Goal: Task Accomplishment & Management: Use online tool/utility

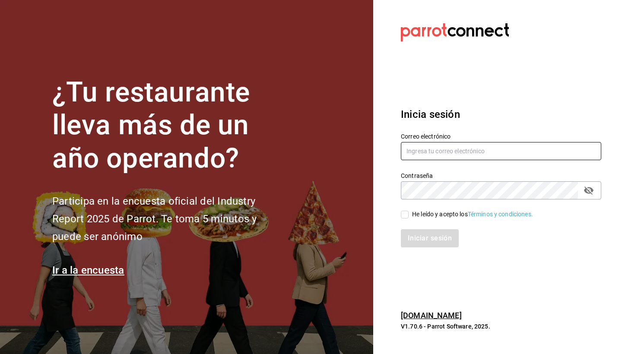
type input "[PERSON_NAME][EMAIL_ADDRESS][DOMAIN_NAME]"
click at [403, 214] on input "He leído y acepto los Términos y condiciones." at bounding box center [405, 215] width 8 height 8
checkbox input "true"
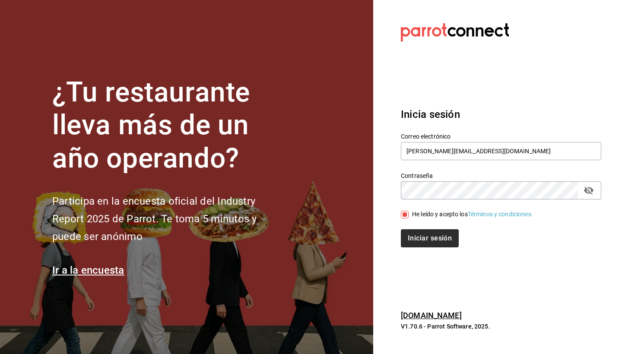
click at [421, 243] on button "Iniciar sesión" at bounding box center [430, 238] width 58 height 18
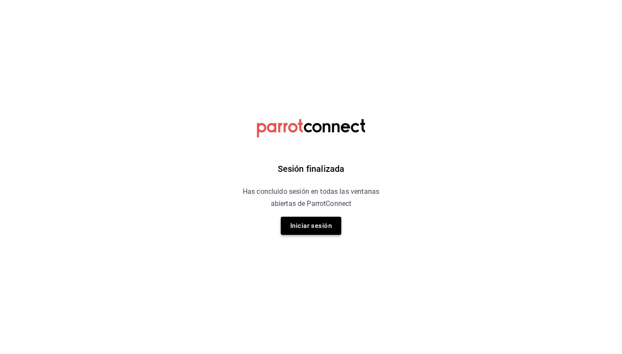
click at [323, 226] on button "Iniciar sesión" at bounding box center [311, 226] width 60 height 18
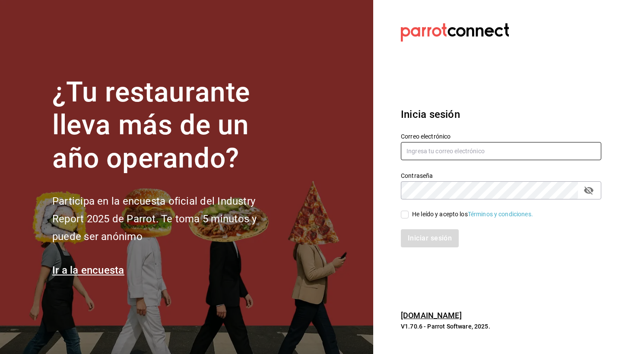
type input "martha@ayni.mx"
click at [405, 216] on input "He leído y acepto los Términos y condiciones." at bounding box center [405, 215] width 8 height 8
checkbox input "true"
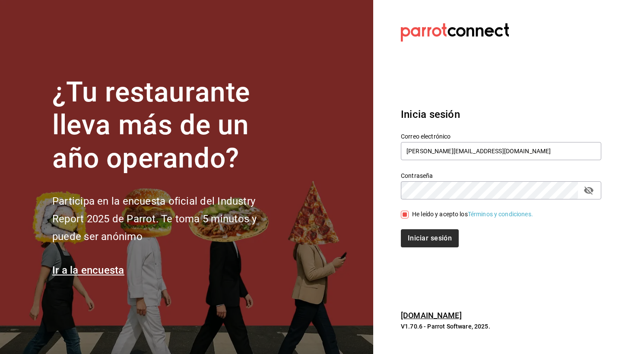
click at [416, 232] on button "Iniciar sesión" at bounding box center [430, 238] width 58 height 18
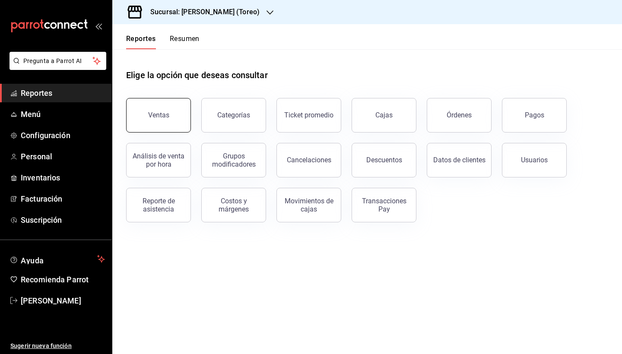
click at [174, 114] on button "Ventas" at bounding box center [158, 115] width 65 height 35
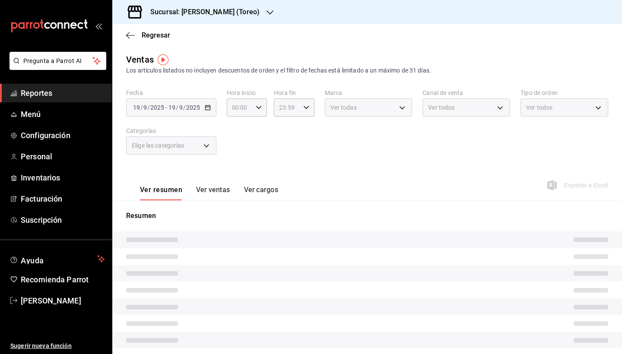
click at [209, 109] on icon "button" at bounding box center [208, 107] width 6 height 6
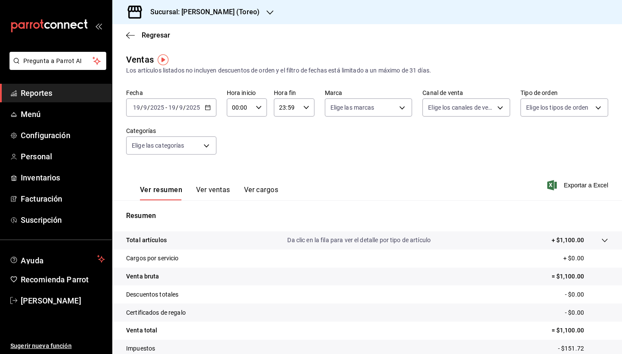
click at [208, 108] on icon "button" at bounding box center [208, 107] width 6 height 6
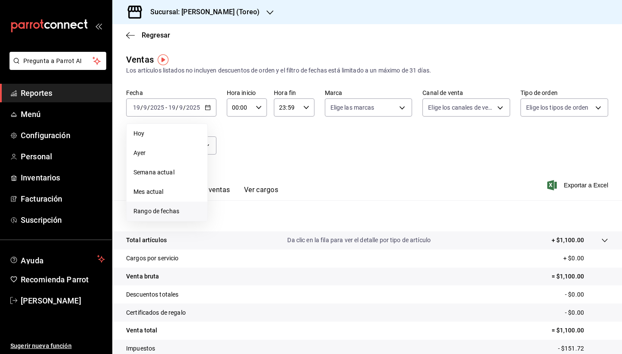
click at [166, 210] on span "Rango de fechas" at bounding box center [166, 211] width 67 height 9
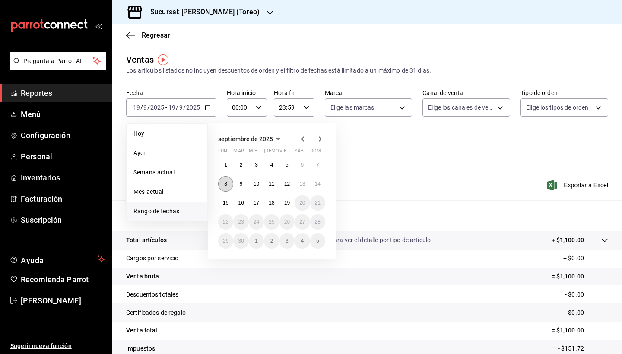
click at [224, 182] on abbr "8" at bounding box center [225, 184] width 3 height 6
click at [317, 187] on button "14" at bounding box center [317, 184] width 15 height 16
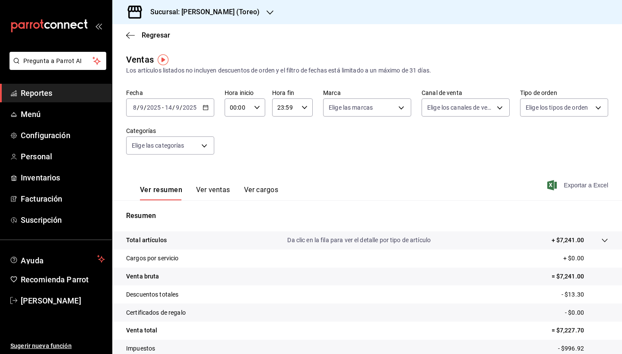
click at [565, 182] on span "Exportar a Excel" at bounding box center [578, 185] width 59 height 10
click at [476, 28] on div "Regresar" at bounding box center [367, 35] width 510 height 22
click at [224, 47] on main "Regresar Ventas Los artículos listados no incluyen descuentos de orden y el fil…" at bounding box center [367, 218] width 510 height 389
click at [66, 96] on span "Reportes" at bounding box center [63, 93] width 84 height 12
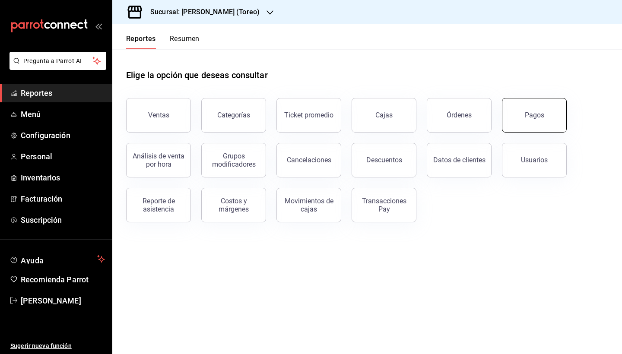
click at [532, 119] on button "Pagos" at bounding box center [534, 115] width 65 height 35
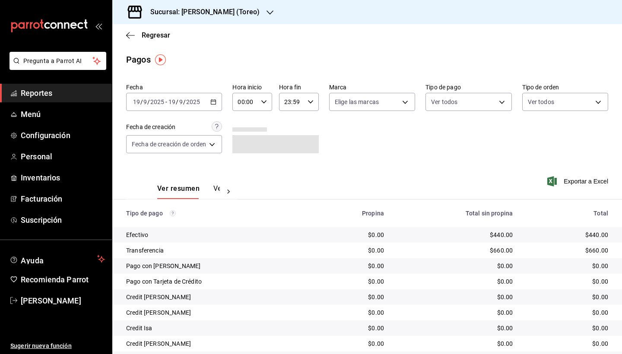
click at [216, 104] on \(Stroke\) "button" at bounding box center [213, 102] width 5 height 5
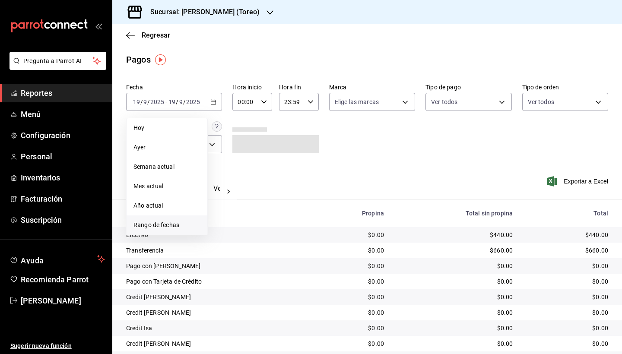
click at [178, 226] on span "Rango de fechas" at bounding box center [166, 225] width 67 height 9
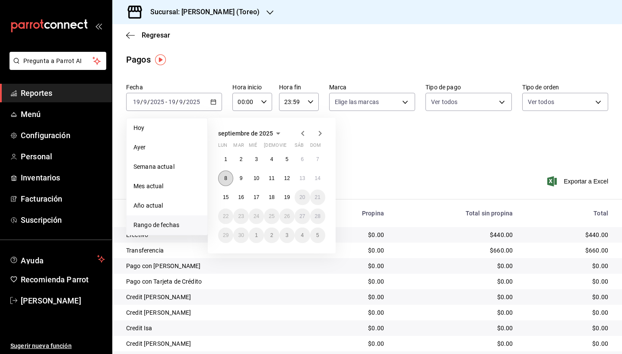
click at [224, 174] on button "8" at bounding box center [225, 179] width 15 height 16
click at [319, 175] on abbr "14" at bounding box center [318, 178] width 6 height 6
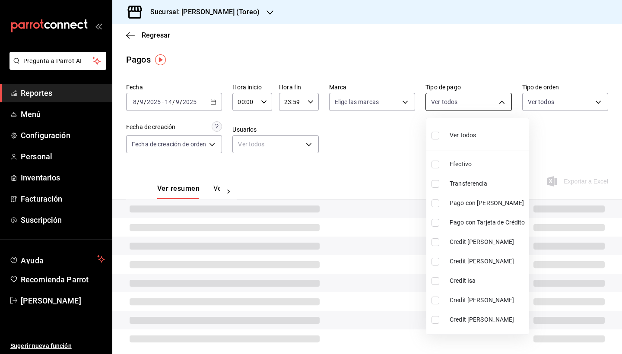
click at [502, 101] on body "Pregunta a Parrot AI Reportes Menú Configuración Personal Inventarios Facturaci…" at bounding box center [311, 177] width 622 height 354
click at [502, 101] on div at bounding box center [311, 177] width 622 height 354
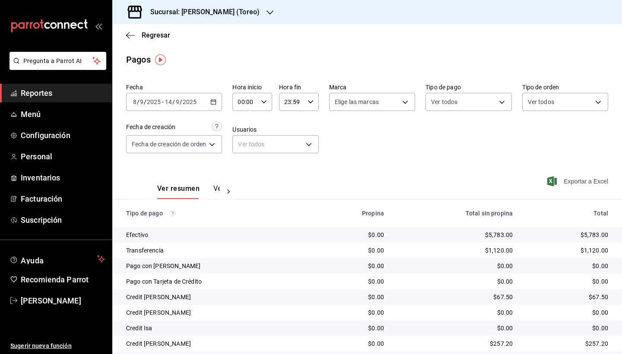
click at [572, 186] on span "Exportar a Excel" at bounding box center [578, 181] width 59 height 10
click at [128, 34] on icon "button" at bounding box center [130, 36] width 9 height 8
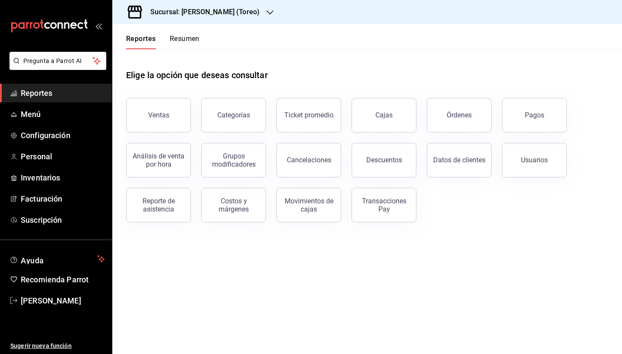
click at [246, 10] on div "Sucursal: [PERSON_NAME] (Toreo)" at bounding box center [198, 12] width 158 height 24
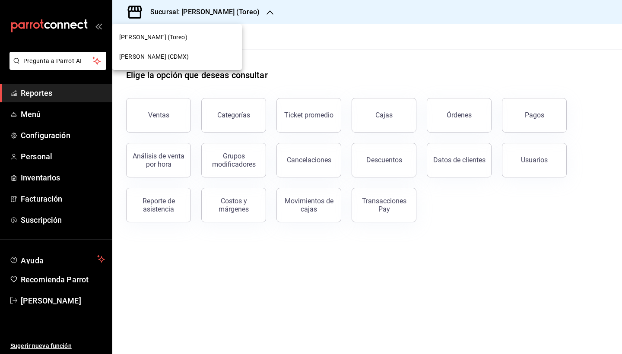
click at [200, 40] on div "[PERSON_NAME] (Toreo)" at bounding box center [177, 37] width 116 height 9
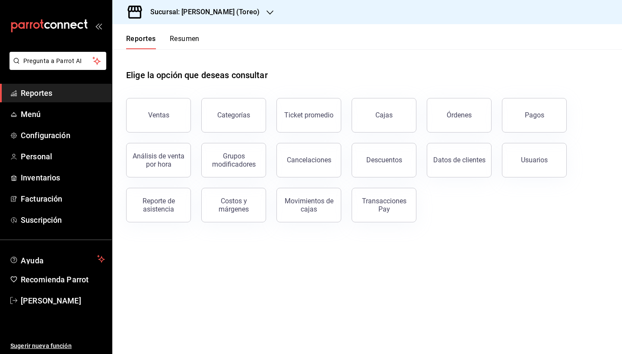
click at [245, 16] on div "Sucursal: [PERSON_NAME] (Toreo)" at bounding box center [198, 12] width 158 height 24
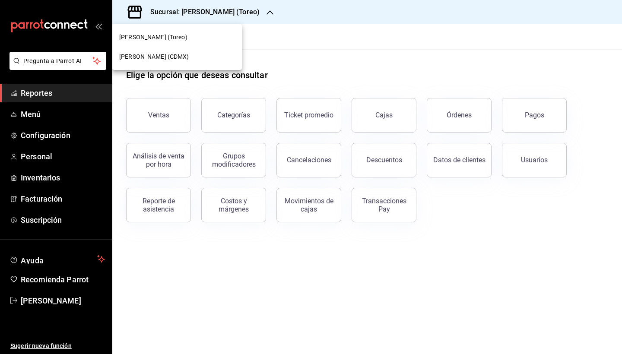
click at [214, 50] on div "[PERSON_NAME] (CDMX)" at bounding box center [177, 56] width 130 height 19
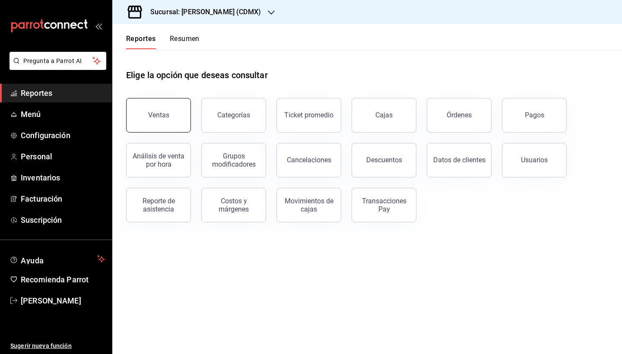
click at [177, 109] on button "Ventas" at bounding box center [158, 115] width 65 height 35
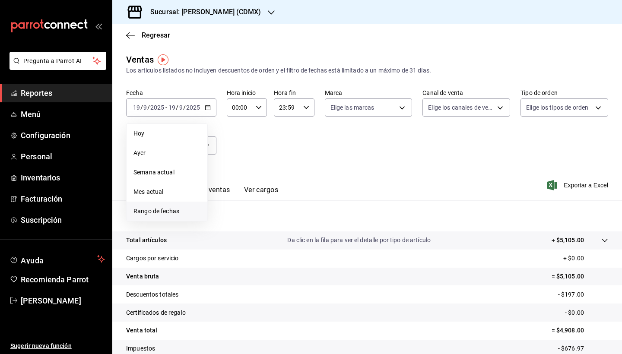
click at [171, 208] on span "Rango de fechas" at bounding box center [166, 211] width 67 height 9
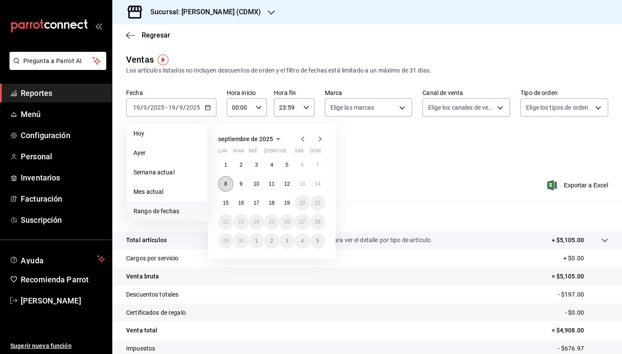
click at [224, 183] on abbr "8" at bounding box center [225, 184] width 3 height 6
click at [320, 186] on abbr "14" at bounding box center [318, 184] width 6 height 6
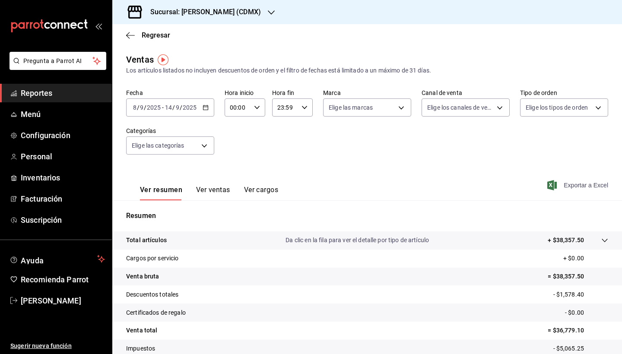
click at [573, 183] on span "Exportar a Excel" at bounding box center [578, 185] width 59 height 10
click at [288, 43] on div "Regresar" at bounding box center [367, 35] width 510 height 22
click at [76, 89] on span "Reportes" at bounding box center [63, 93] width 84 height 12
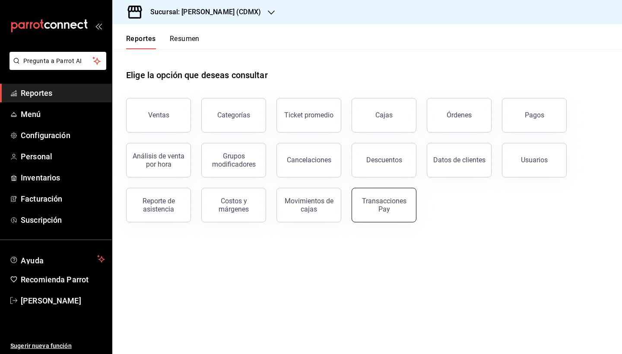
click at [354, 203] on div "Transacciones Pay" at bounding box center [378, 199] width 75 height 45
click at [379, 212] on div "Transacciones Pay" at bounding box center [384, 205] width 54 height 16
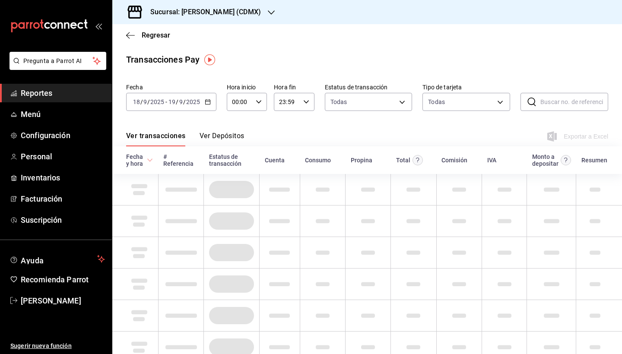
click at [207, 101] on \(Stroke\) "button" at bounding box center [207, 101] width 5 height 0
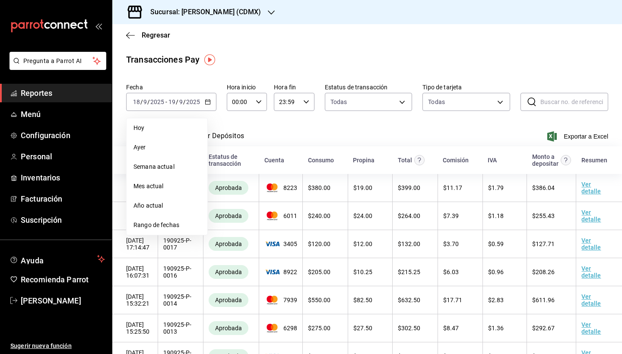
click at [176, 225] on span "Rango de fechas" at bounding box center [166, 225] width 67 height 9
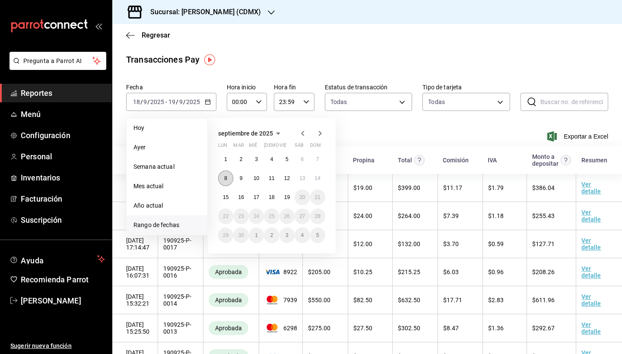
click at [227, 184] on button "8" at bounding box center [225, 179] width 15 height 16
click at [321, 178] on button "14" at bounding box center [317, 179] width 15 height 16
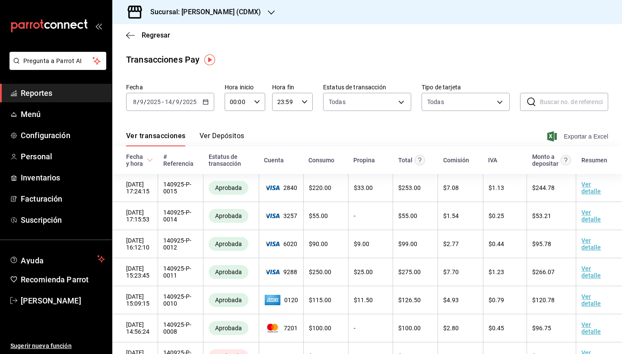
click at [582, 133] on span "Exportar a Excel" at bounding box center [578, 136] width 59 height 10
click at [577, 136] on span "Exportar a Excel" at bounding box center [578, 136] width 59 height 10
